Goal: Use online tool/utility

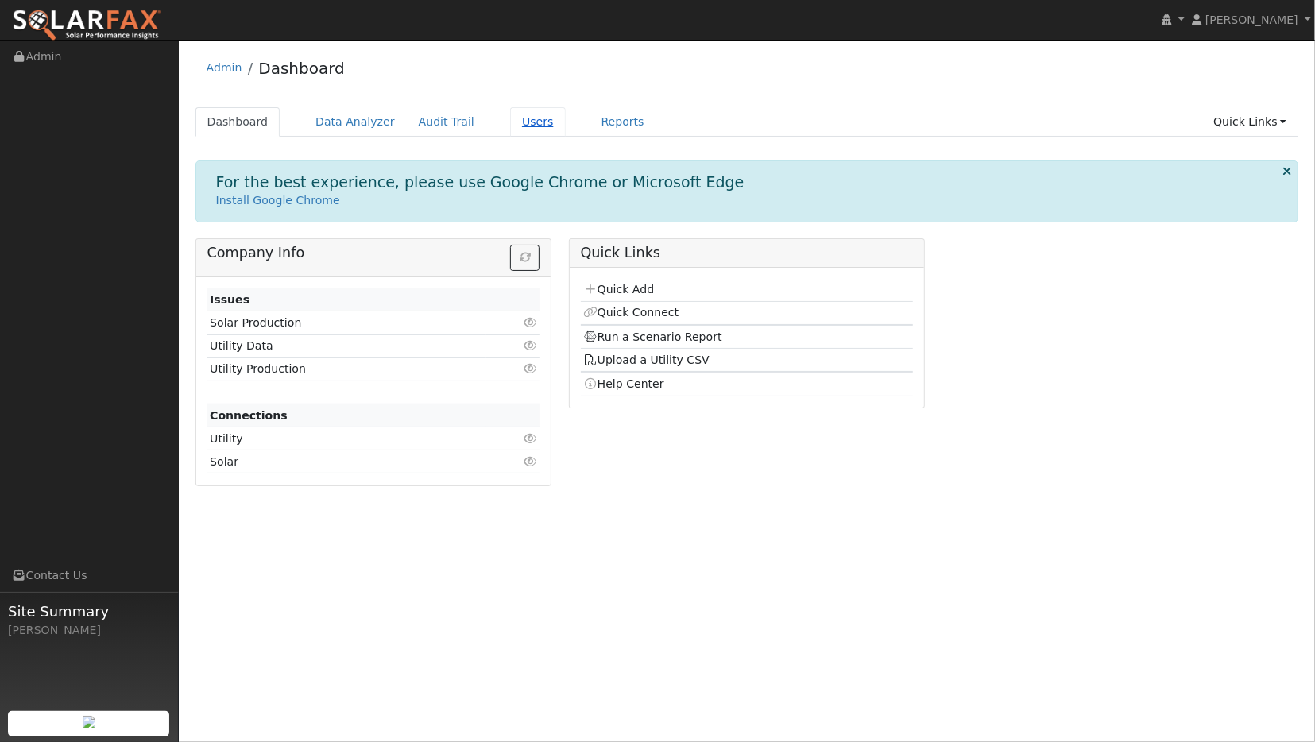
click at [513, 122] on link "Users" at bounding box center [538, 121] width 56 height 29
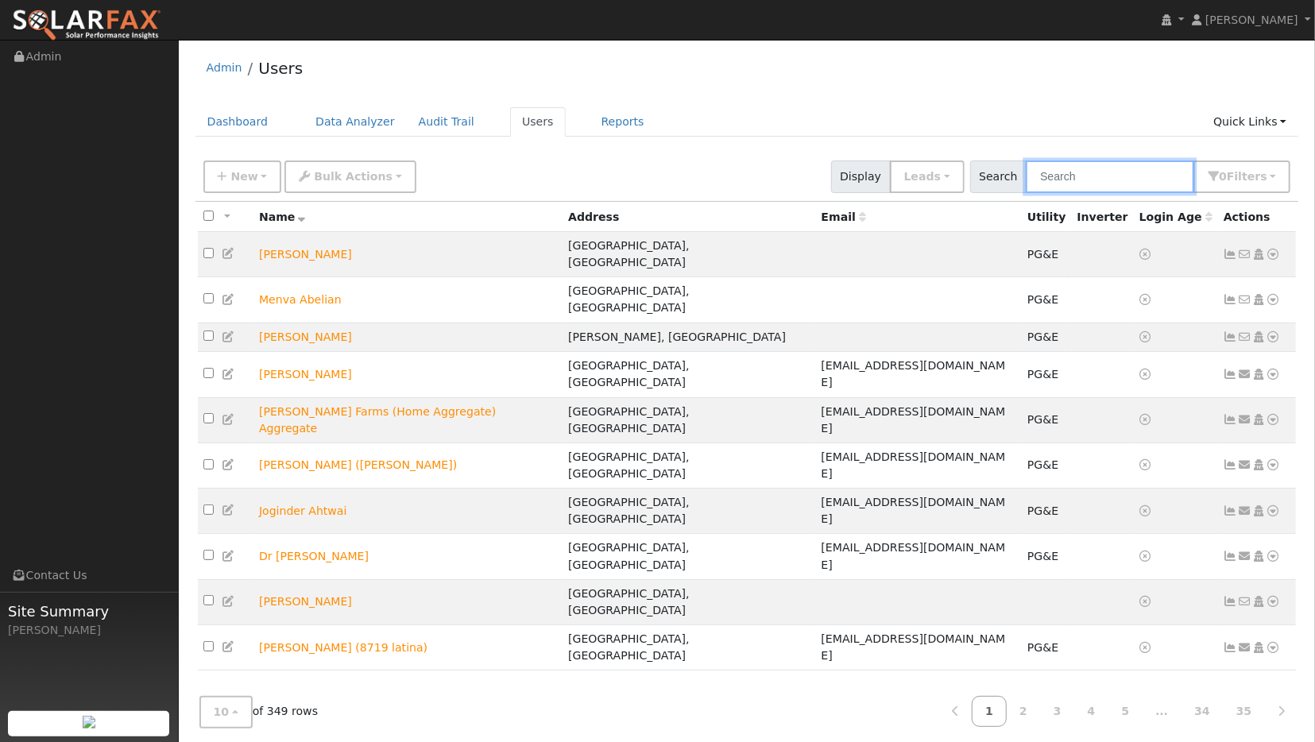
click at [1087, 176] on input "text" at bounding box center [1110, 177] width 168 height 33
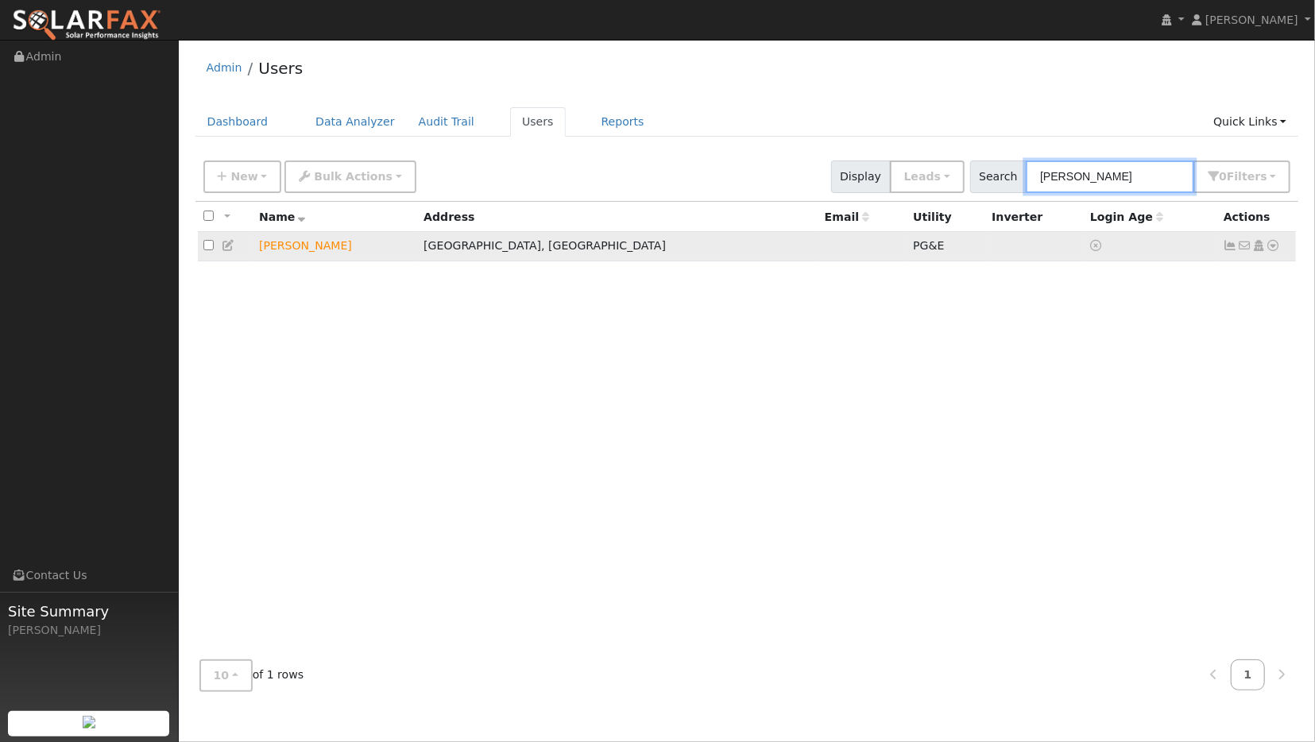
type input "[PERSON_NAME]"
click at [1273, 247] on icon at bounding box center [1274, 245] width 14 height 11
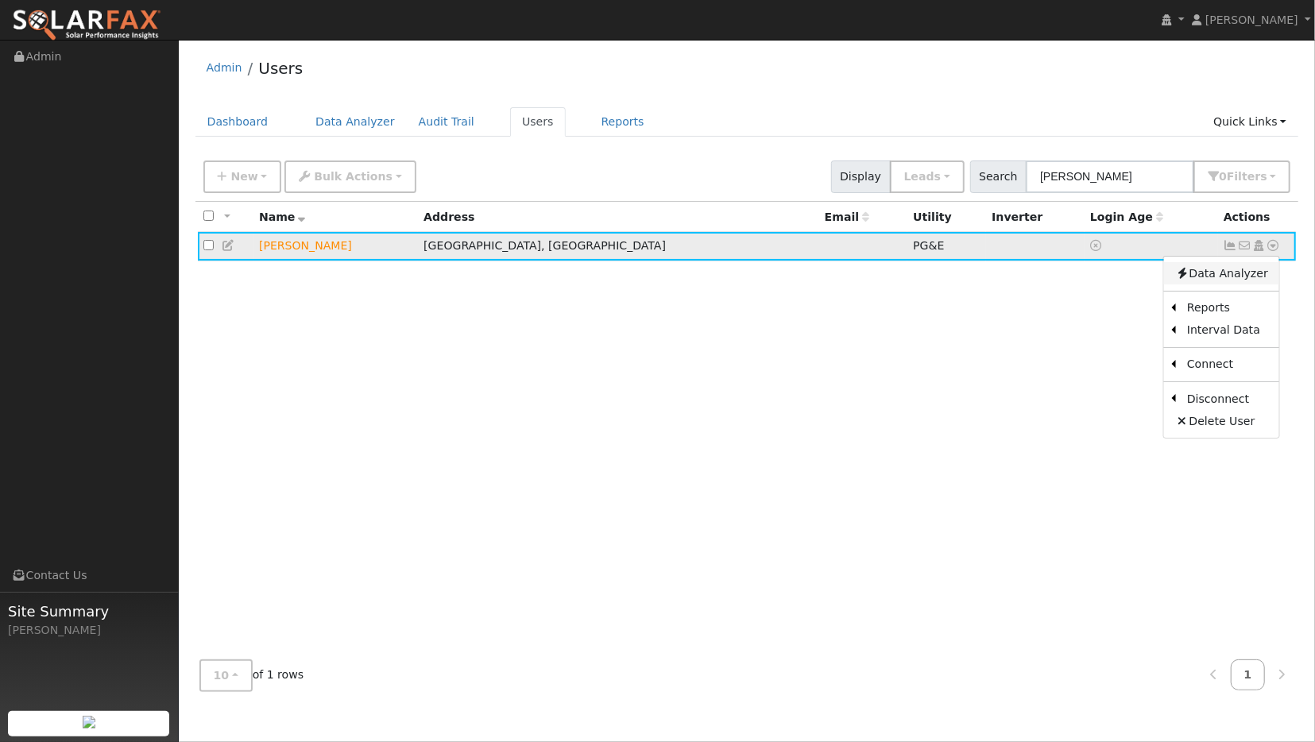
click at [1212, 276] on link "Data Analyzer" at bounding box center [1221, 273] width 115 height 22
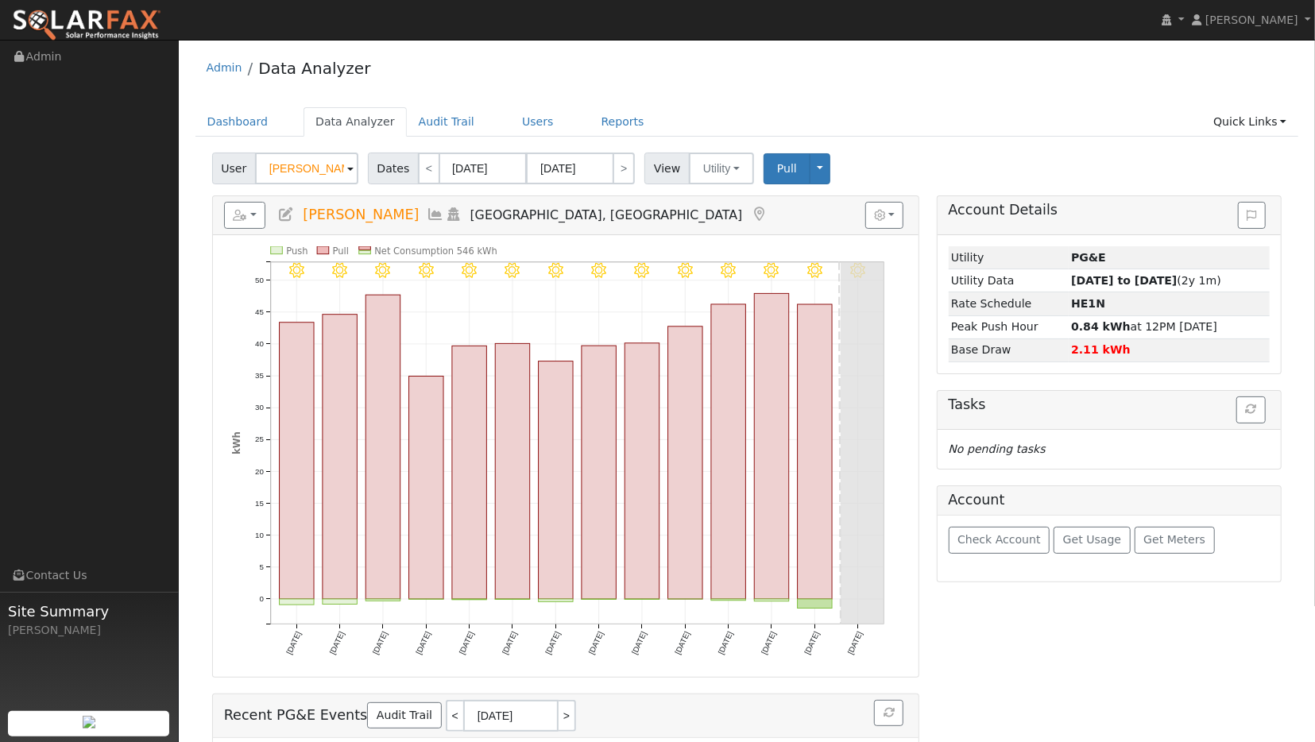
click at [428, 211] on icon at bounding box center [436, 214] width 17 height 14
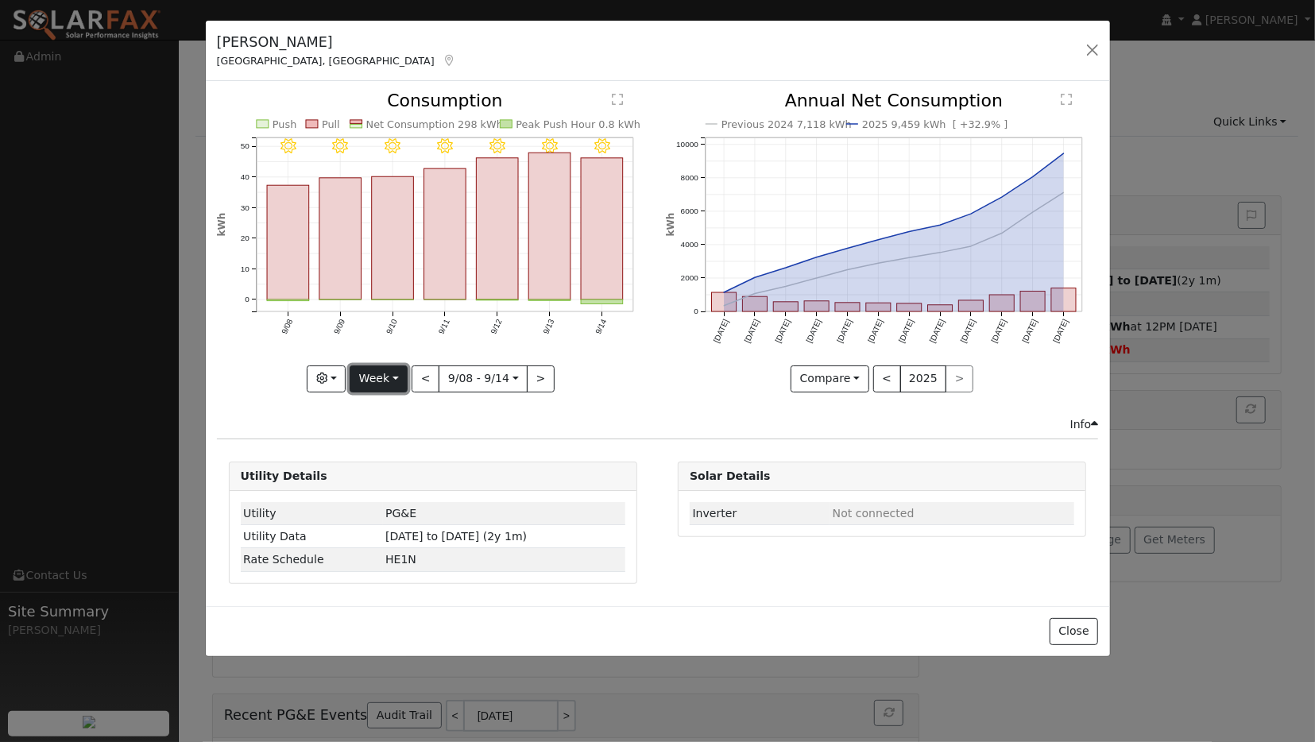
click at [393, 381] on button "Week" at bounding box center [379, 379] width 58 height 27
click at [387, 473] on link "Year" at bounding box center [405, 478] width 110 height 22
type input "2024-09-01"
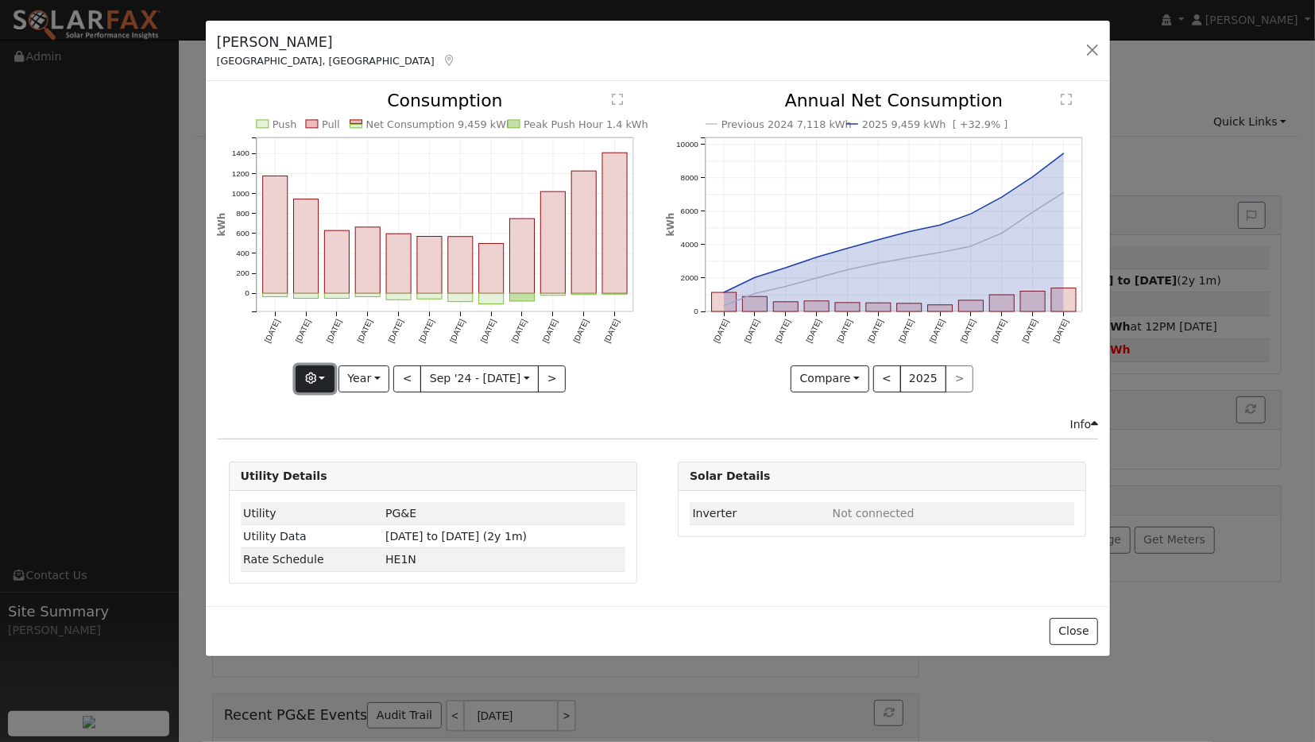
click at [332, 378] on button "button" at bounding box center [315, 379] width 39 height 27
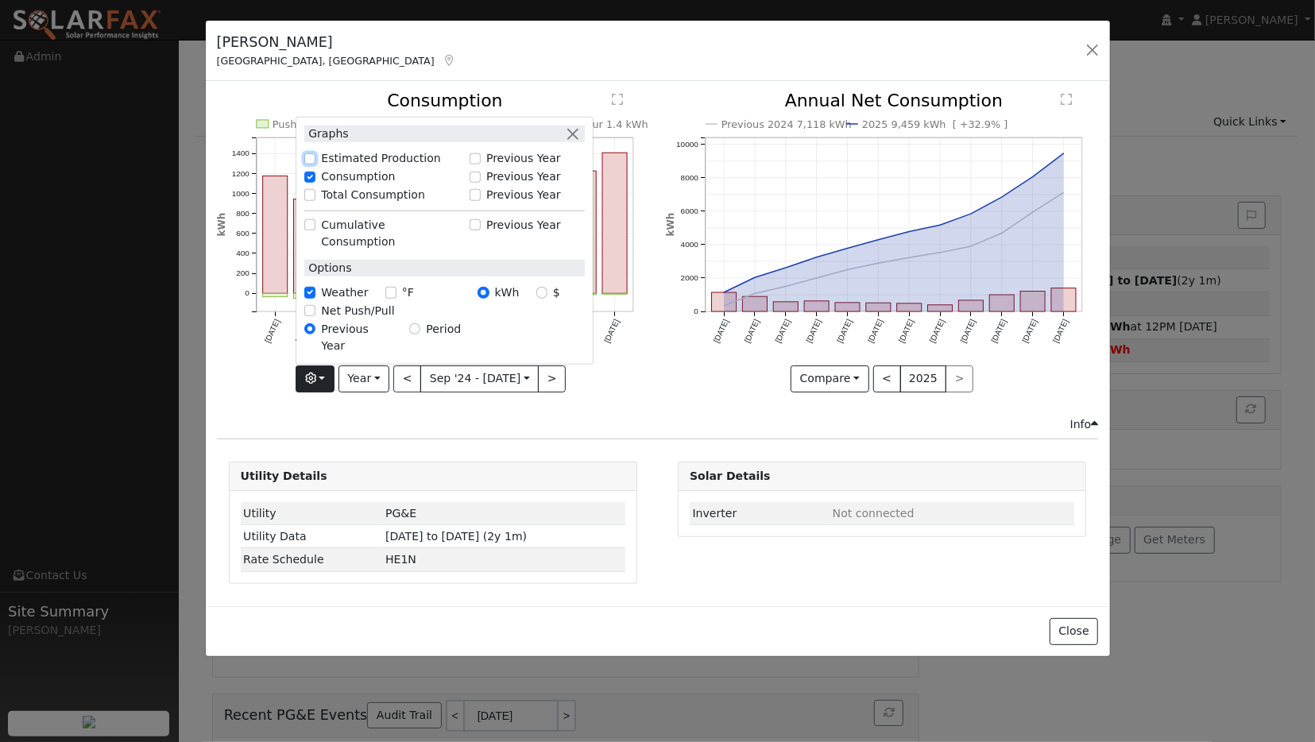
click at [315, 165] on input "Estimated Production" at bounding box center [309, 158] width 11 height 11
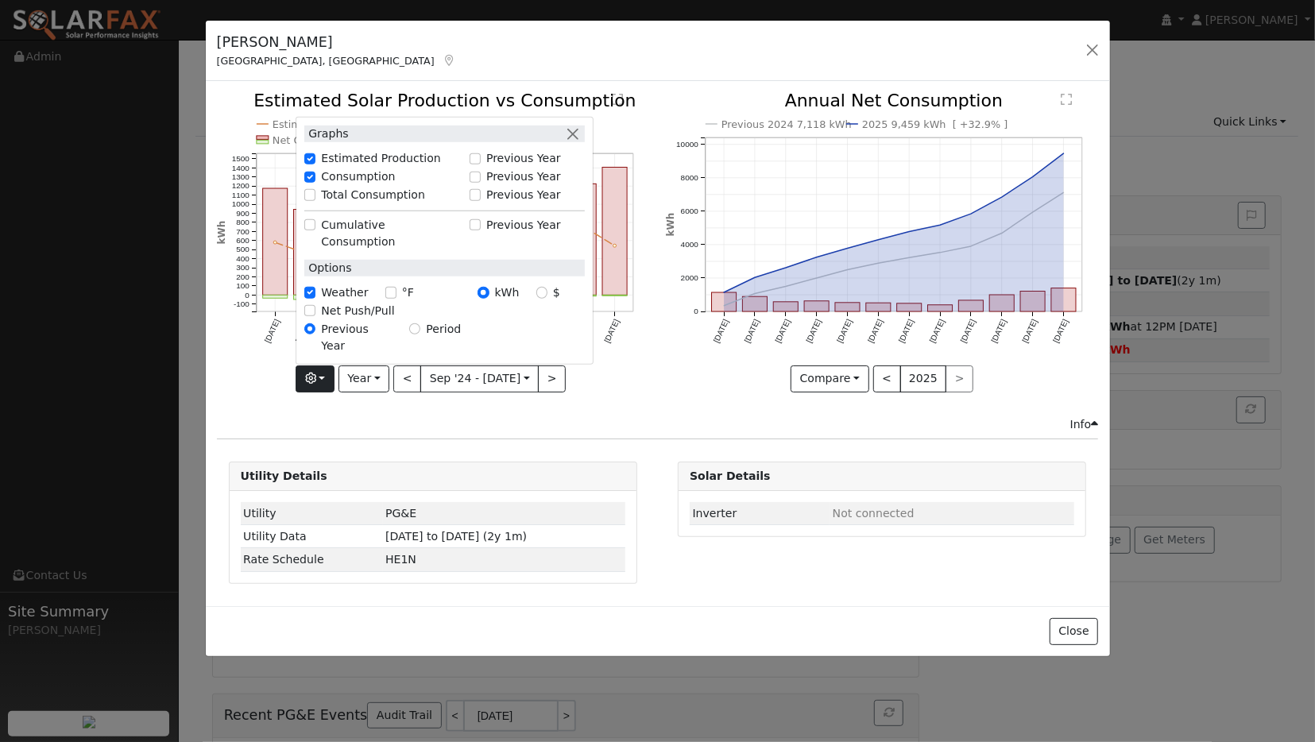
click at [656, 405] on div "Estimated Production 5,482 kWh Push Pull Net Consumption 9,459 kWh Peak Product…" at bounding box center [432, 253] width 449 height 323
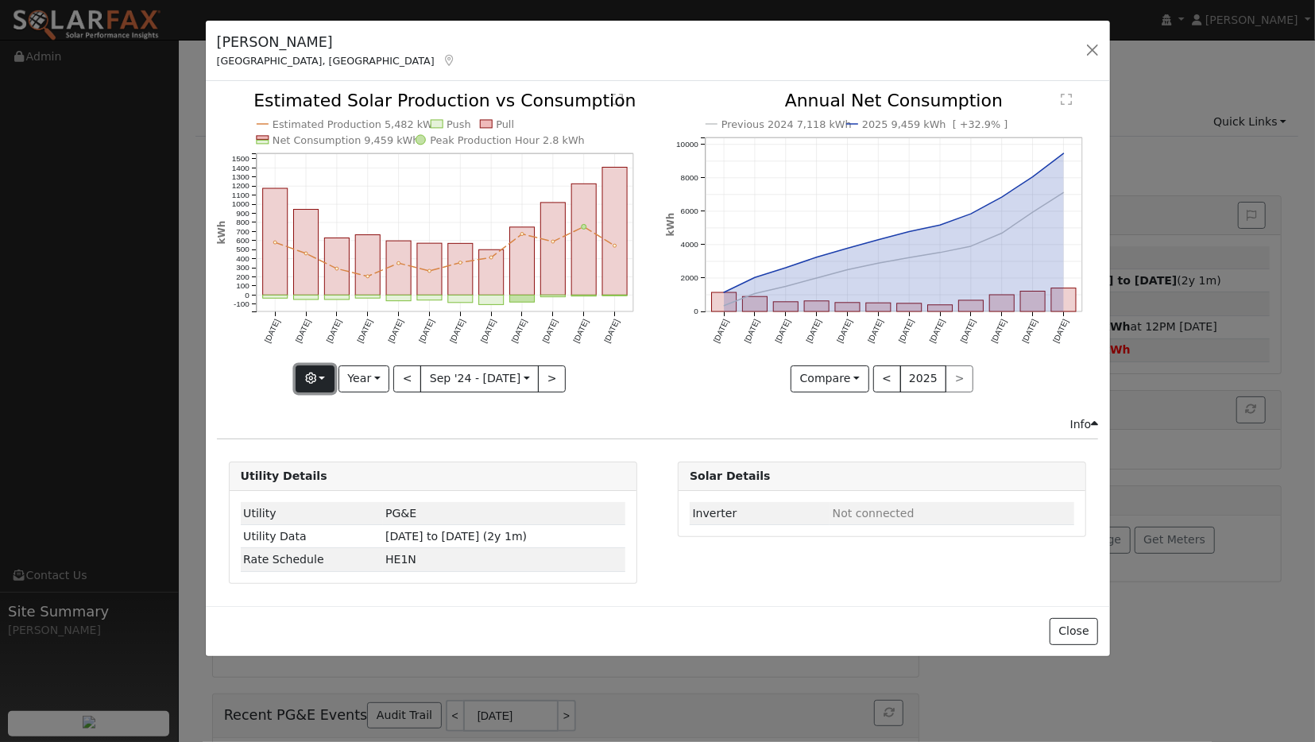
click at [323, 378] on button "button" at bounding box center [315, 379] width 39 height 27
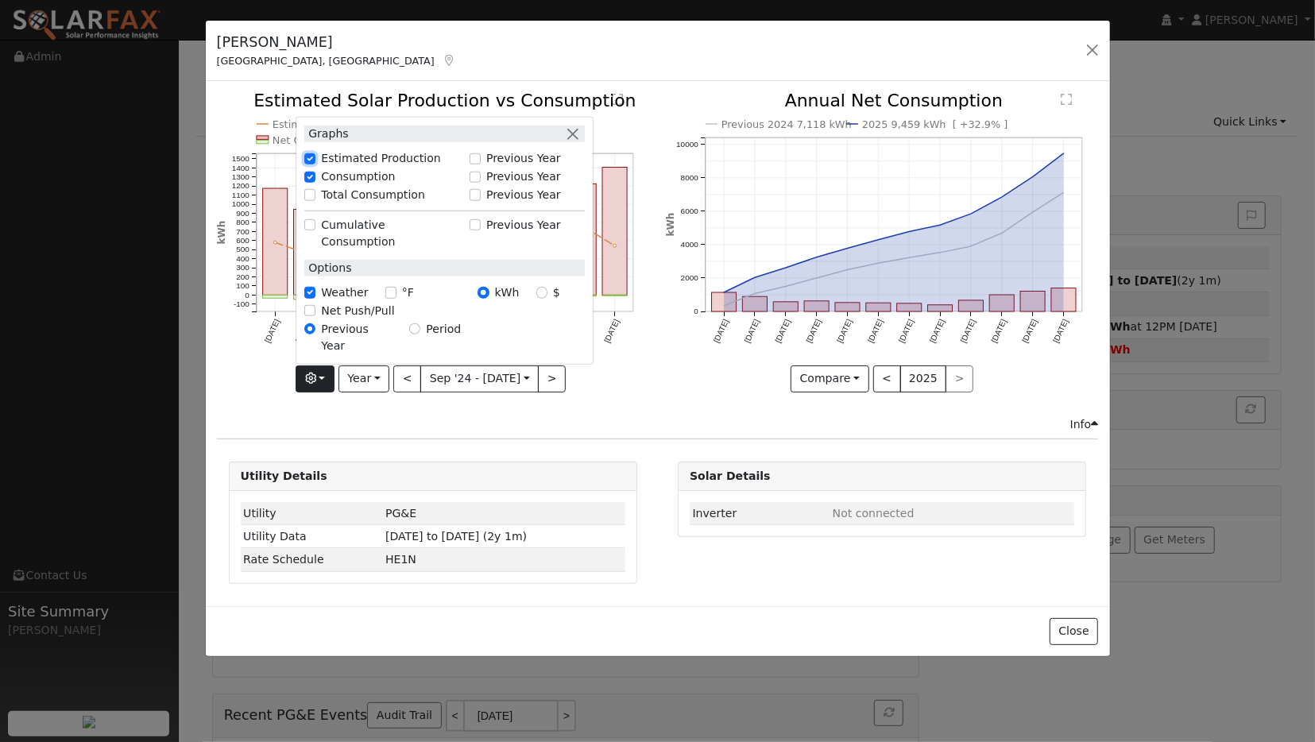
click at [316, 165] on input "Estimated Production" at bounding box center [309, 158] width 11 height 11
checkbox input "false"
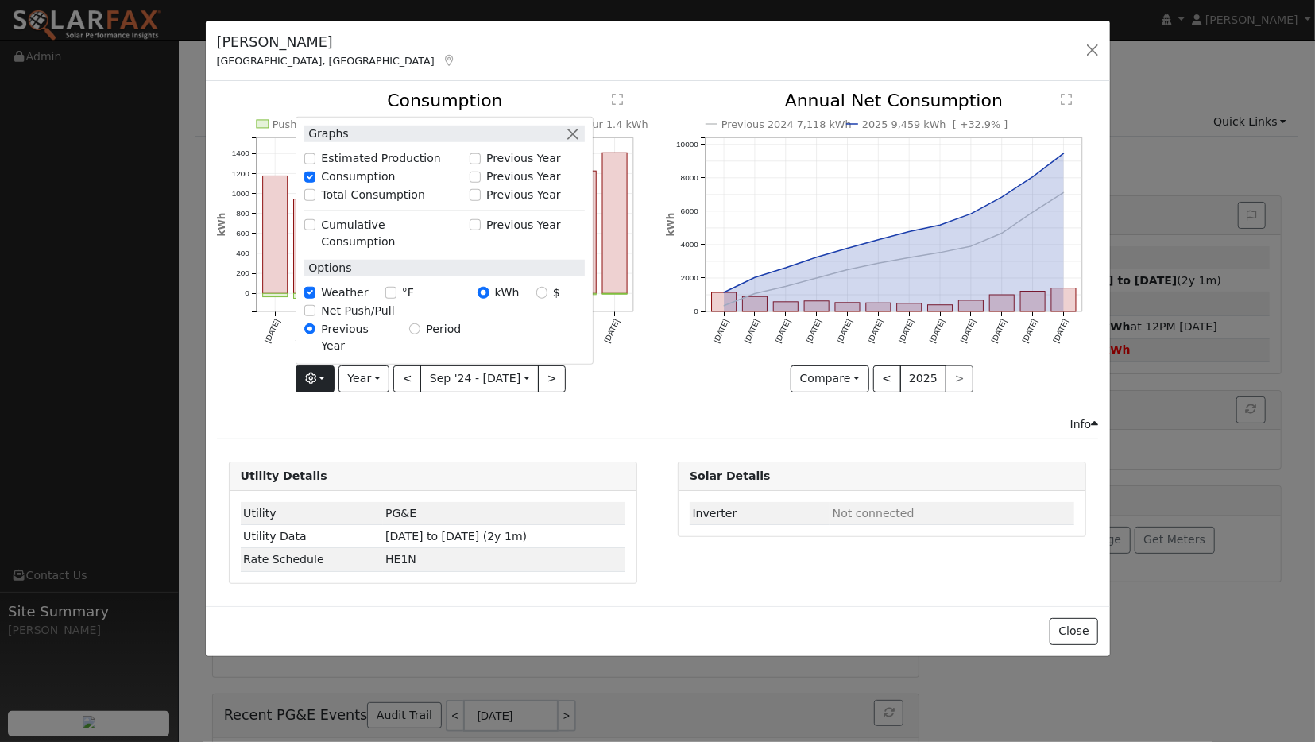
click at [641, 418] on div "Info" at bounding box center [657, 424] width 899 height 17
